Goal: Information Seeking & Learning: Learn about a topic

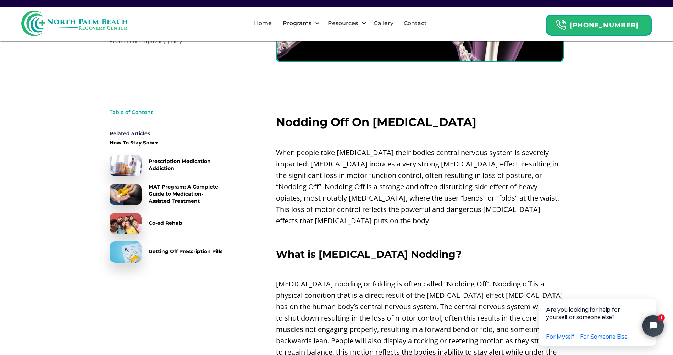
scroll to position [177, 0]
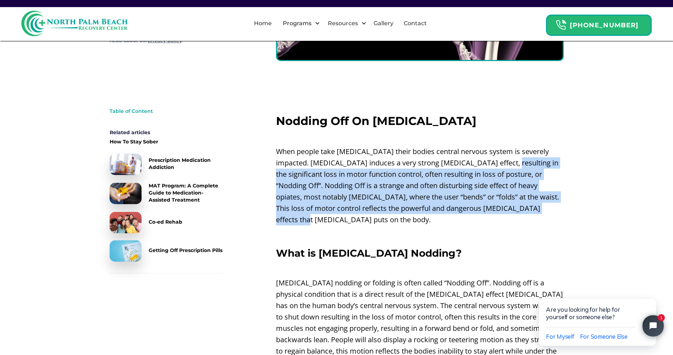
drag, startPoint x: 483, startPoint y: 162, endPoint x: 496, endPoint y: 209, distance: 48.0
click at [496, 209] on p "When people take [MEDICAL_DATA] their bodies central nervous system is severely…" at bounding box center [420, 185] width 288 height 79
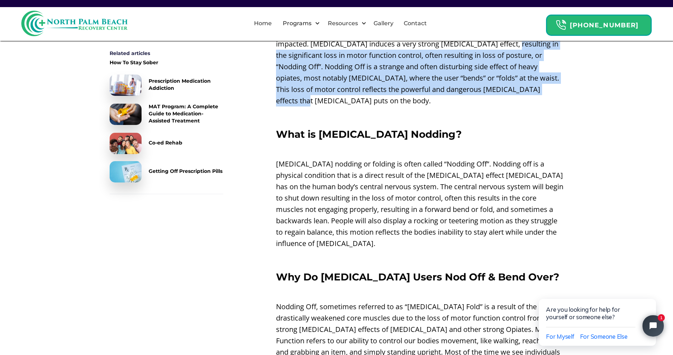
scroll to position [319, 0]
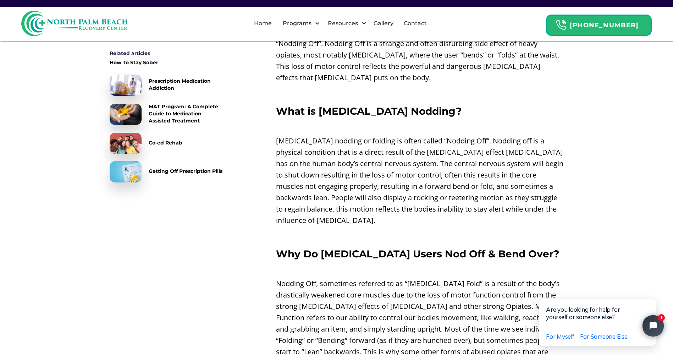
click at [380, 230] on p "‍" at bounding box center [420, 235] width 288 height 11
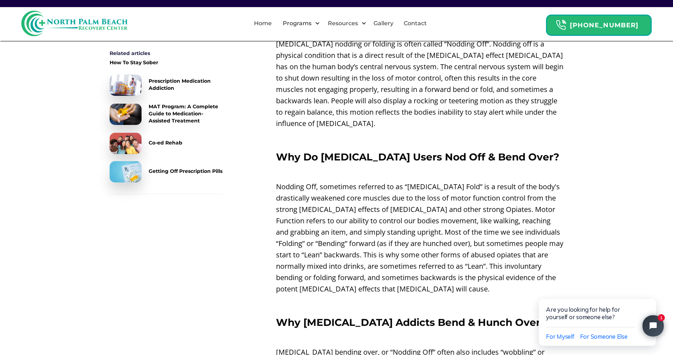
scroll to position [426, 0]
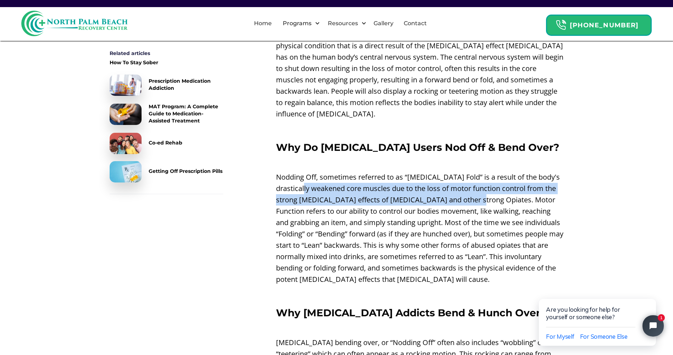
drag, startPoint x: 324, startPoint y: 178, endPoint x: 492, endPoint y: 189, distance: 168.9
click at [492, 189] on p "Nodding Off, sometimes referred to as “[MEDICAL_DATA] Fold” is a result of the …" at bounding box center [420, 228] width 288 height 114
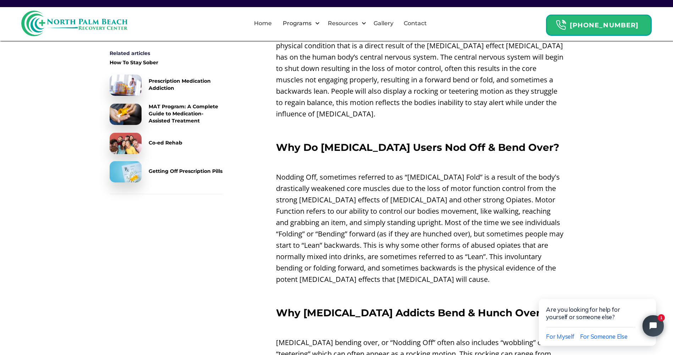
drag, startPoint x: 492, startPoint y: 189, endPoint x: 578, endPoint y: 216, distance: 90.4
drag, startPoint x: 325, startPoint y: 232, endPoint x: 264, endPoint y: 235, distance: 61.5
click at [549, 234] on p "Nodding Off, sometimes referred to as “[MEDICAL_DATA] Fold” is a result of the …" at bounding box center [420, 228] width 288 height 114
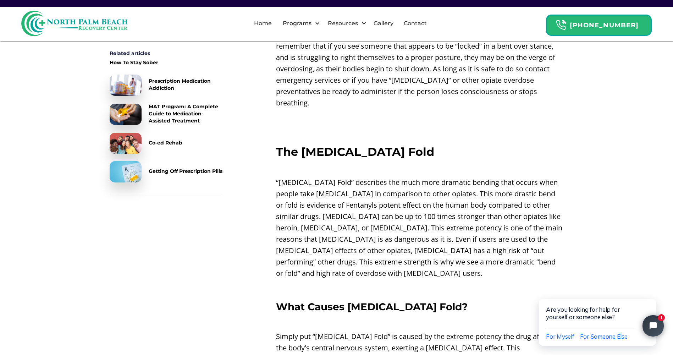
scroll to position [816, 0]
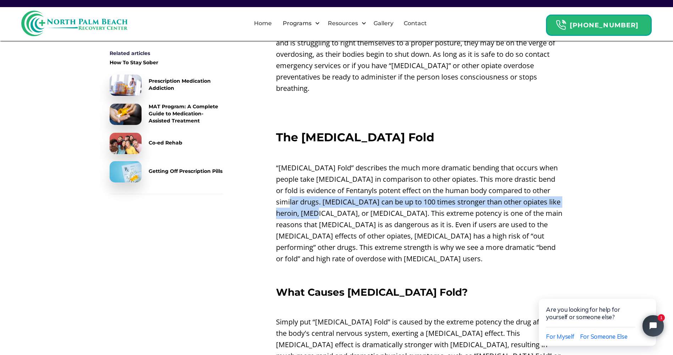
drag, startPoint x: 302, startPoint y: 179, endPoint x: 357, endPoint y: 191, distance: 56.2
click at [357, 191] on p "“[MEDICAL_DATA] Fold” describes the much more dramatic bending that occurs when…" at bounding box center [420, 213] width 288 height 102
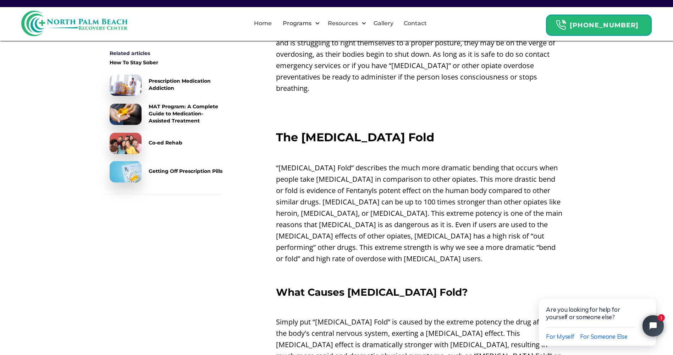
drag, startPoint x: 357, startPoint y: 191, endPoint x: 357, endPoint y: 238, distance: 47.2
click at [357, 238] on p "“[MEDICAL_DATA] Fold” describes the much more dramatic bending that occurs when…" at bounding box center [420, 213] width 288 height 102
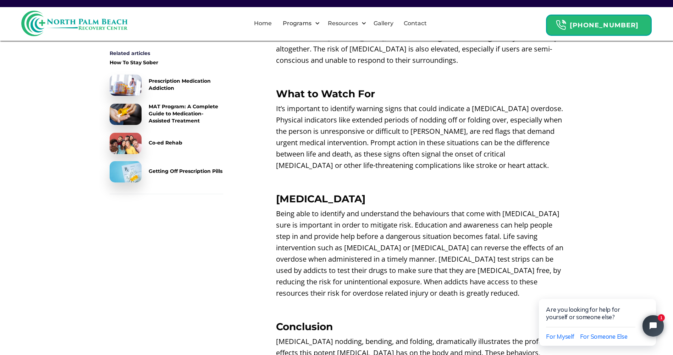
scroll to position [1454, 0]
